Goal: Browse casually

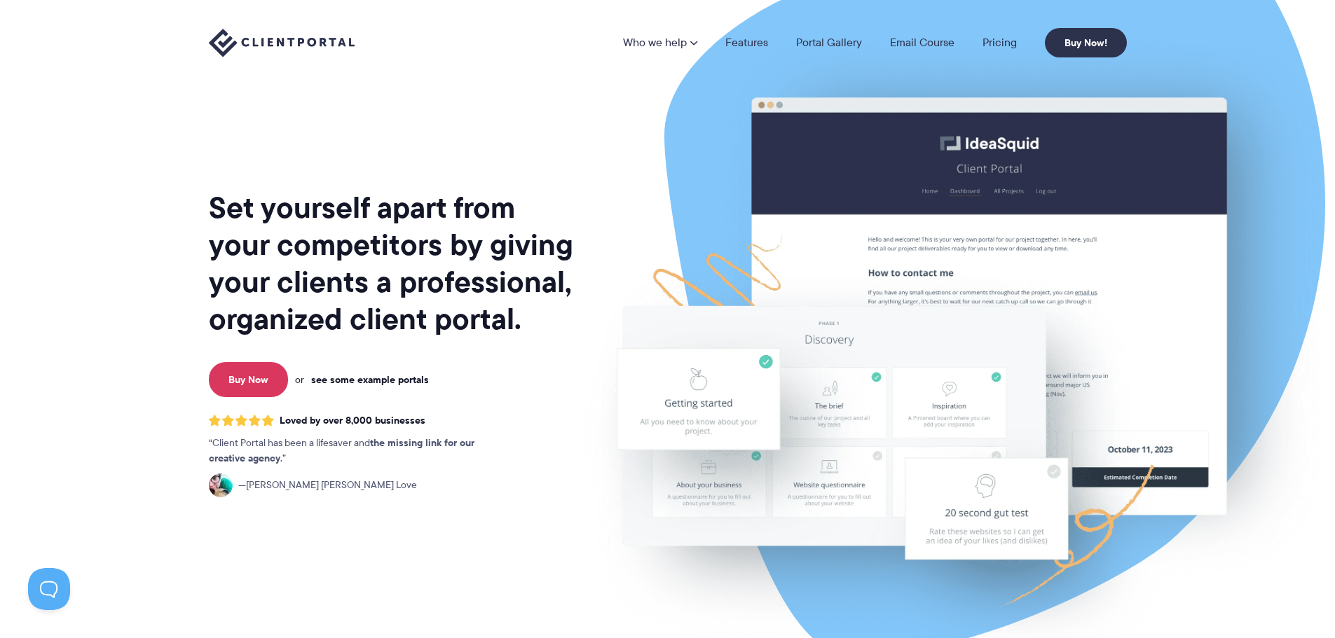
click at [391, 381] on link "see some example portals" at bounding box center [370, 379] width 118 height 13
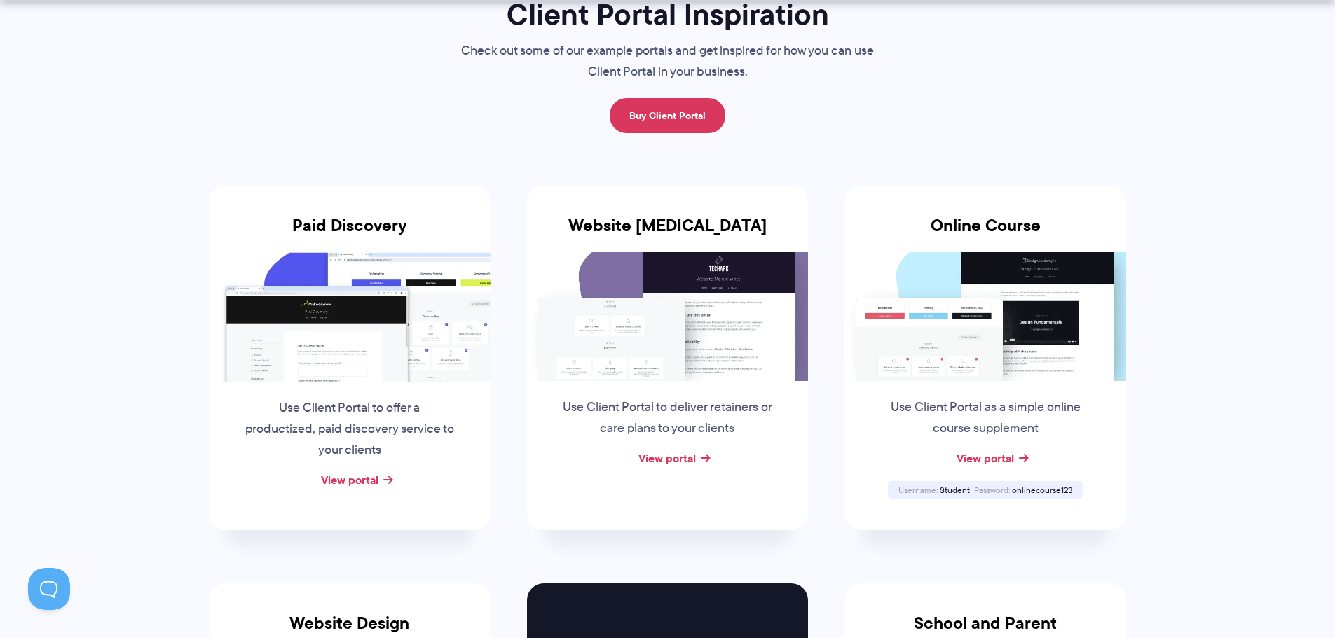
scroll to position [140, 0]
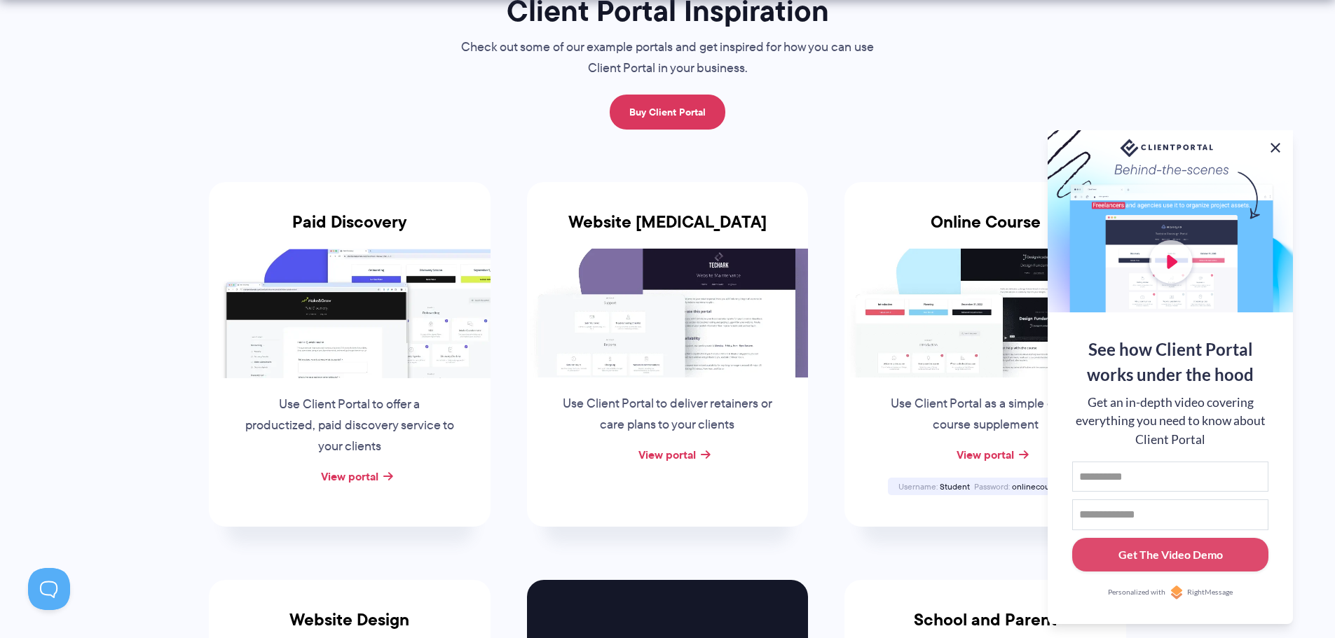
click at [1278, 146] on button at bounding box center [1275, 147] width 17 height 17
